Goal: Obtain resource: Download file/media

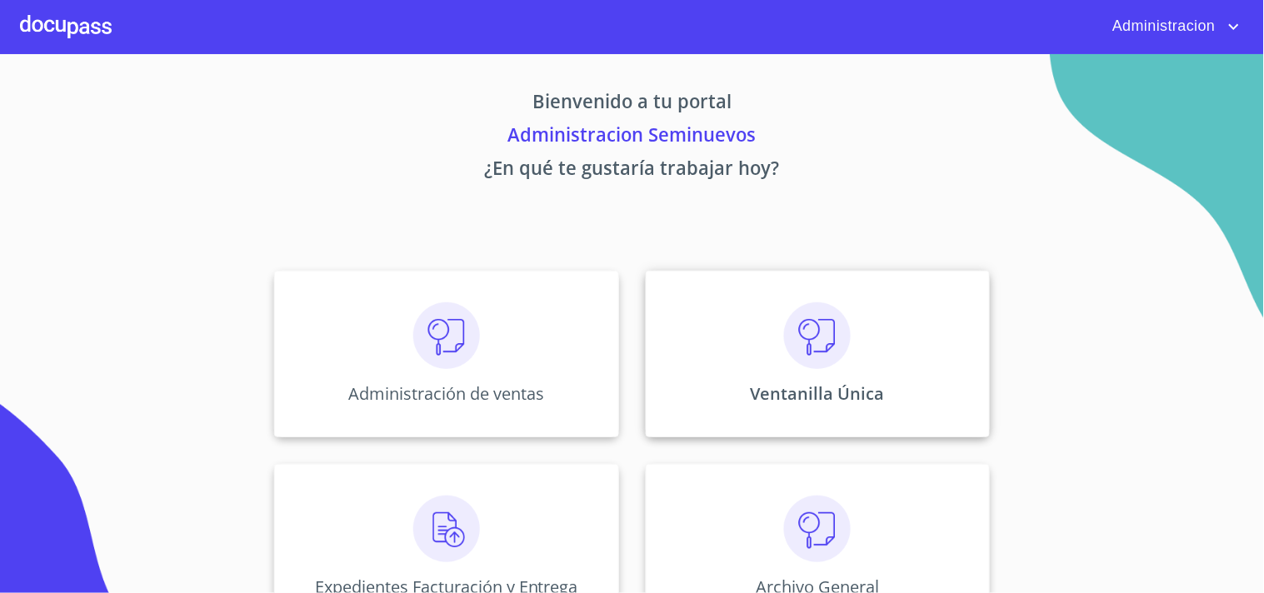
click at [717, 304] on div "Ventanilla Única" at bounding box center [818, 354] width 344 height 167
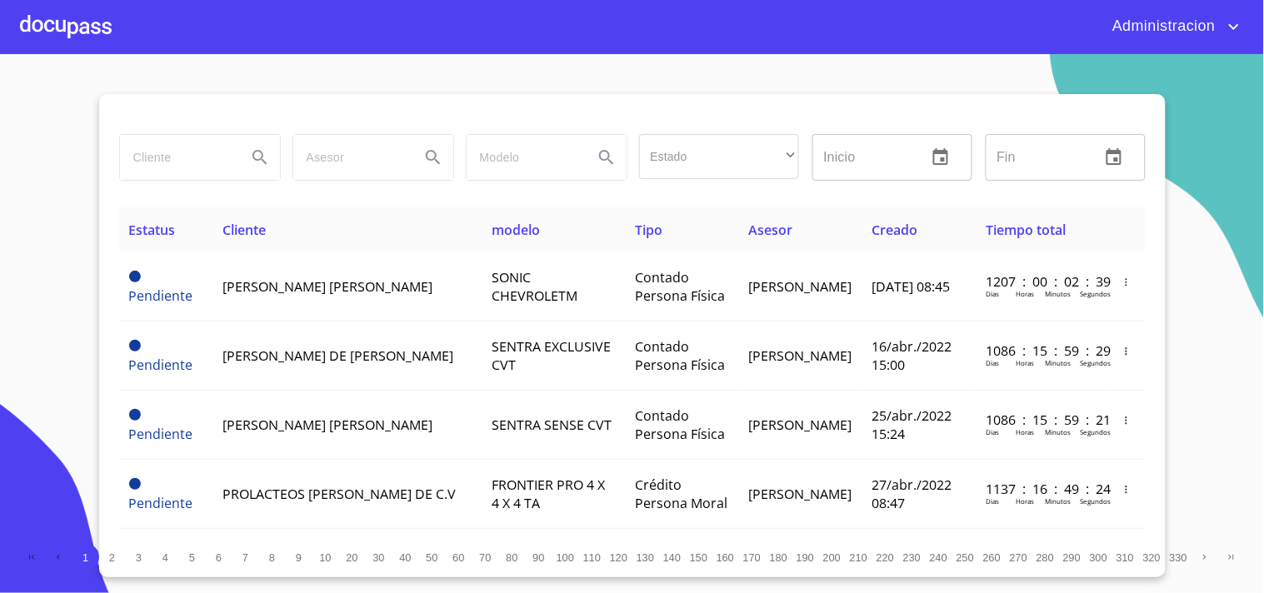
click at [203, 167] on input "search" at bounding box center [176, 157] width 113 height 45
type input "[PERSON_NAME]"
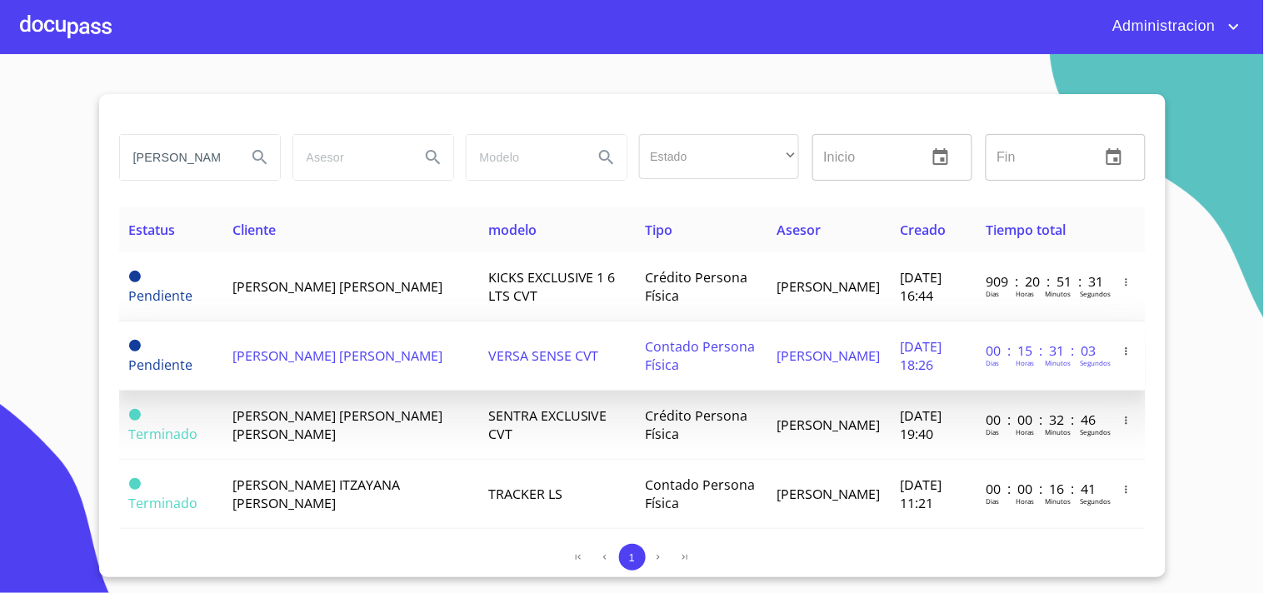
click at [663, 346] on td "Contado Persona Física" at bounding box center [701, 356] width 132 height 69
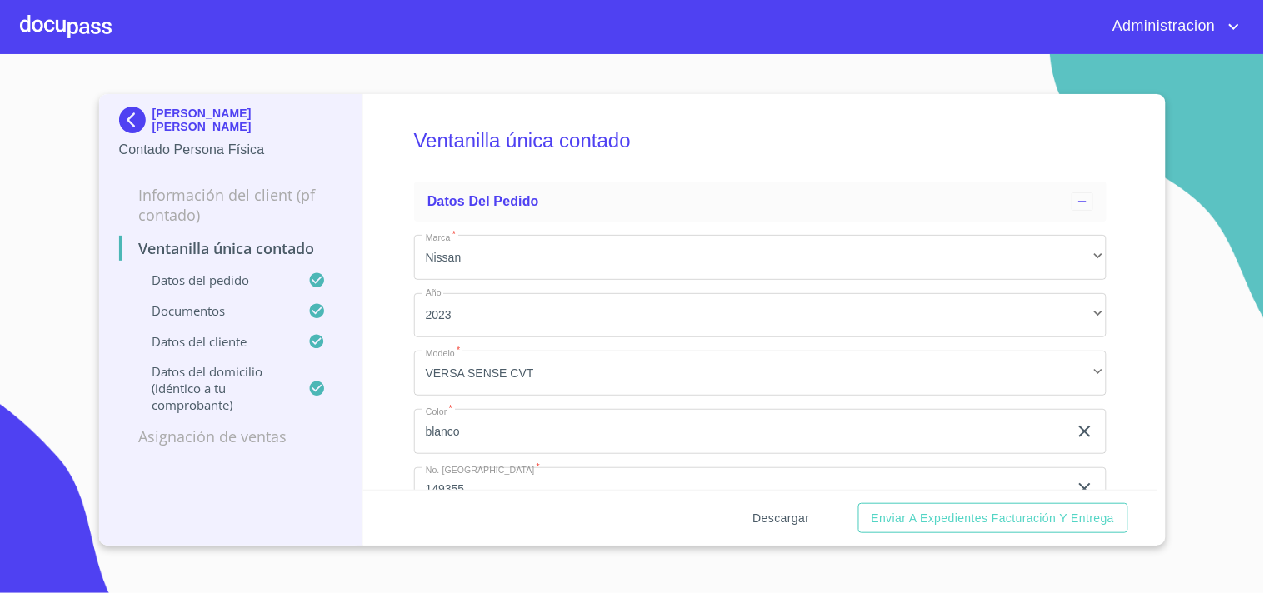
click at [771, 510] on span "Descargar" at bounding box center [781, 518] width 57 height 21
